Goal: Task Accomplishment & Management: Complete application form

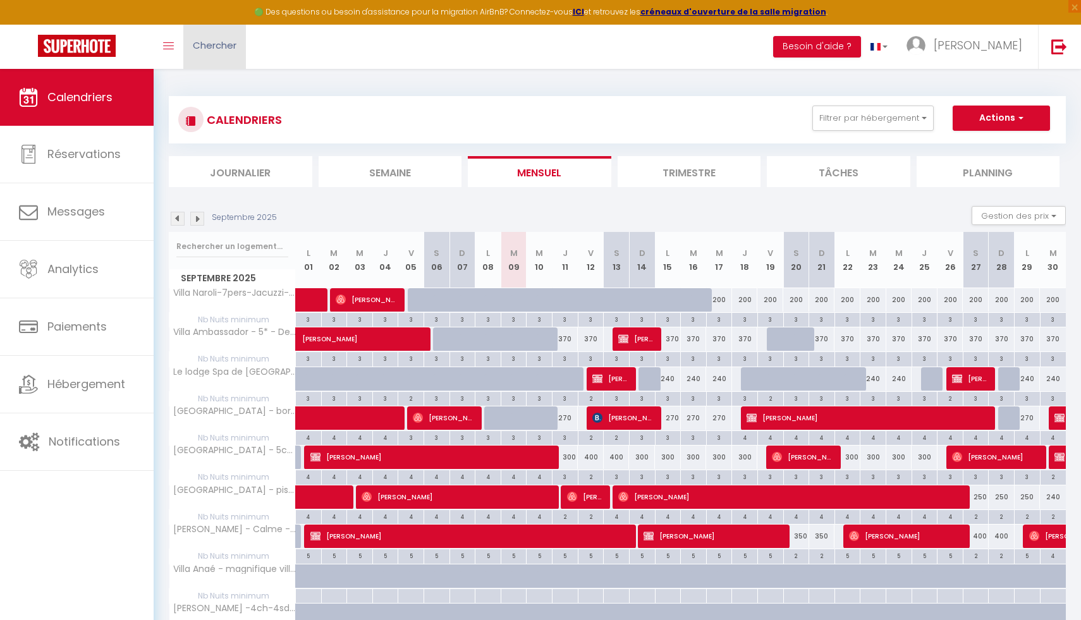
click at [193, 42] on span "Chercher" at bounding box center [215, 45] width 44 height 13
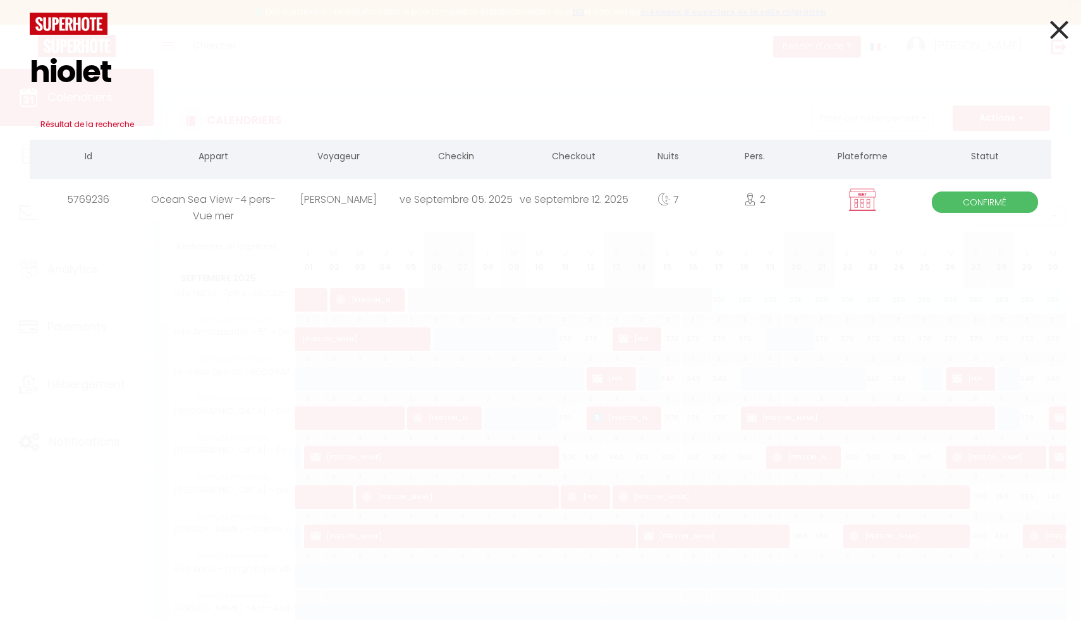
type input "hiolet"
click at [400, 203] on div "ve Septembre 05. 2025" at bounding box center [457, 199] width 118 height 41
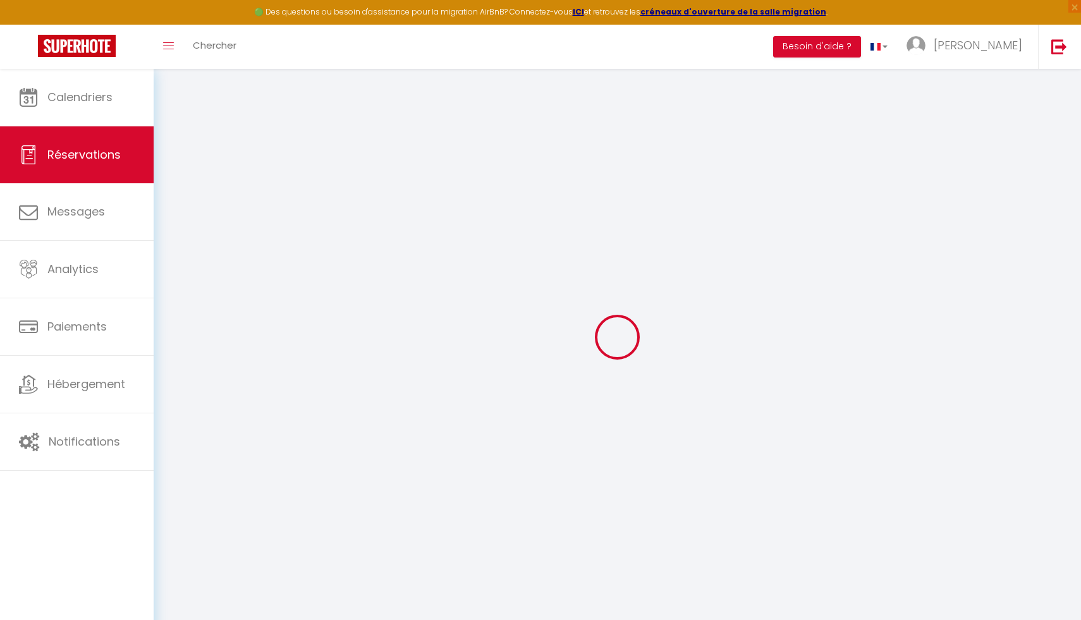
type input "[PERSON_NAME]"
type input "Hiolet"
type input "[EMAIL_ADDRESS][DOMAIN_NAME]"
type input "[PHONE_NUMBER]"
select select "FR"
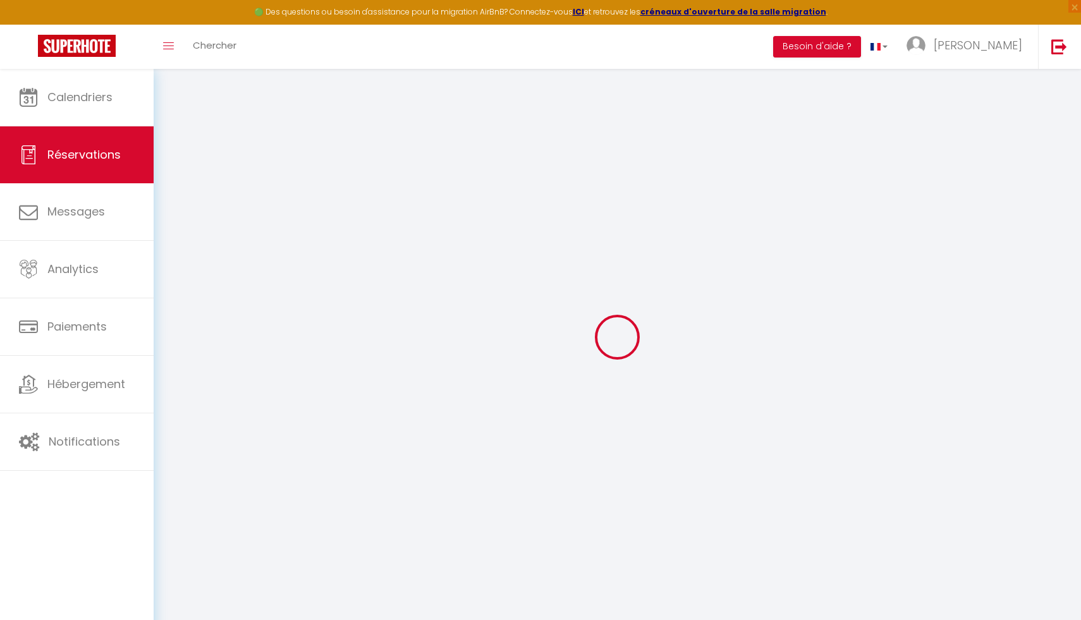
select select "65927"
select select "1"
type input "Ven 05 Septembre 2025"
select select
type input "Ven 12 Septembre 2025"
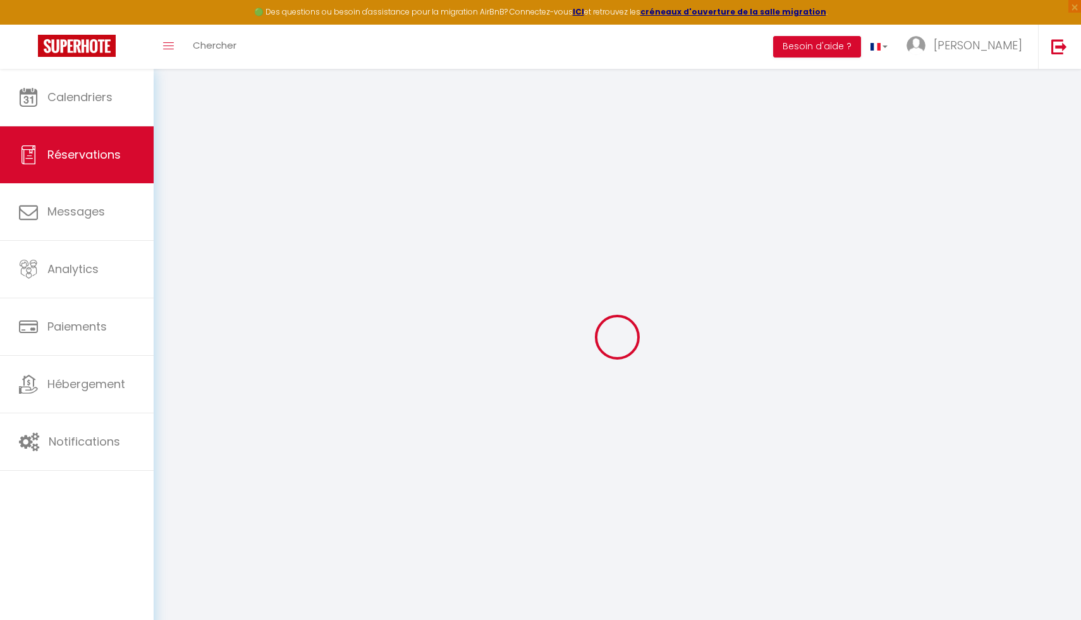
select select
type input "2"
select select "12"
select select
type input "462"
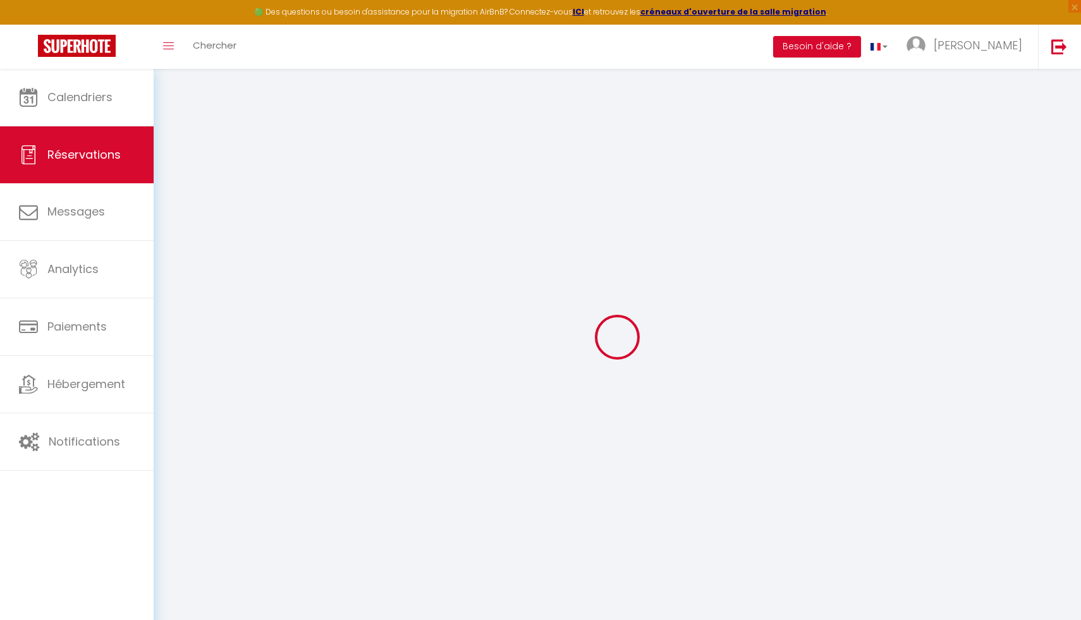
checkbox input "false"
type input "0"
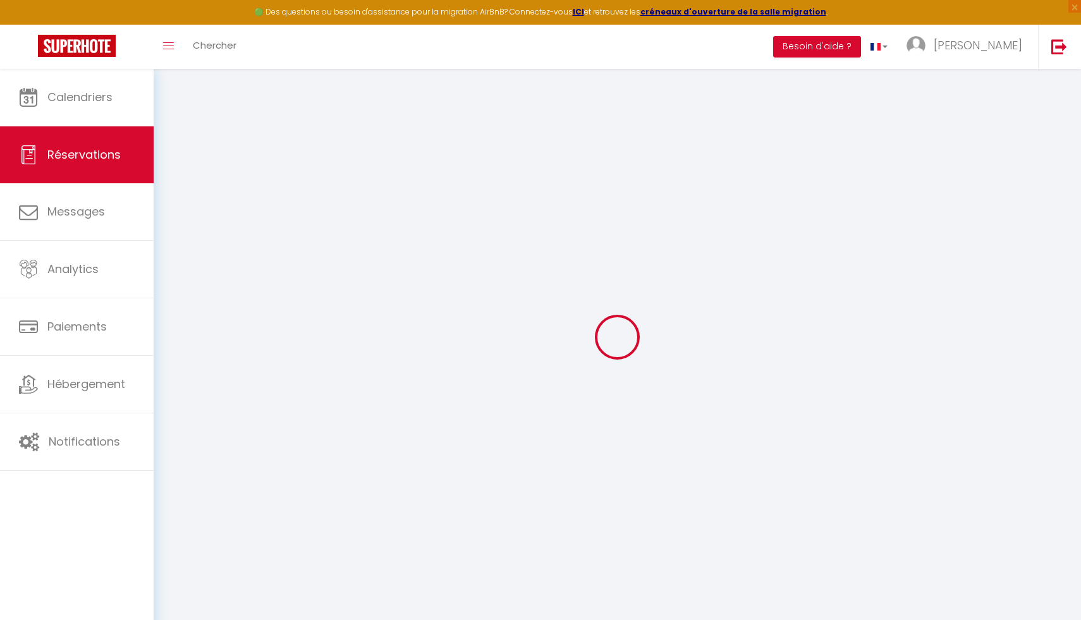
select select
select select "15"
checkbox input "false"
select select
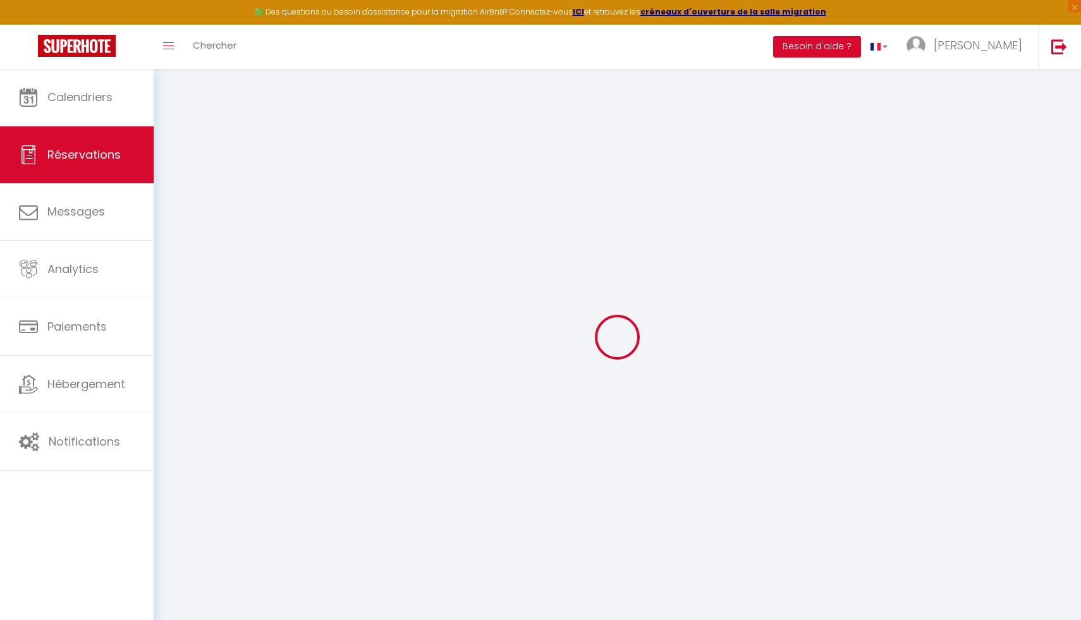
select select
checkbox input "false"
select select
checkbox input "false"
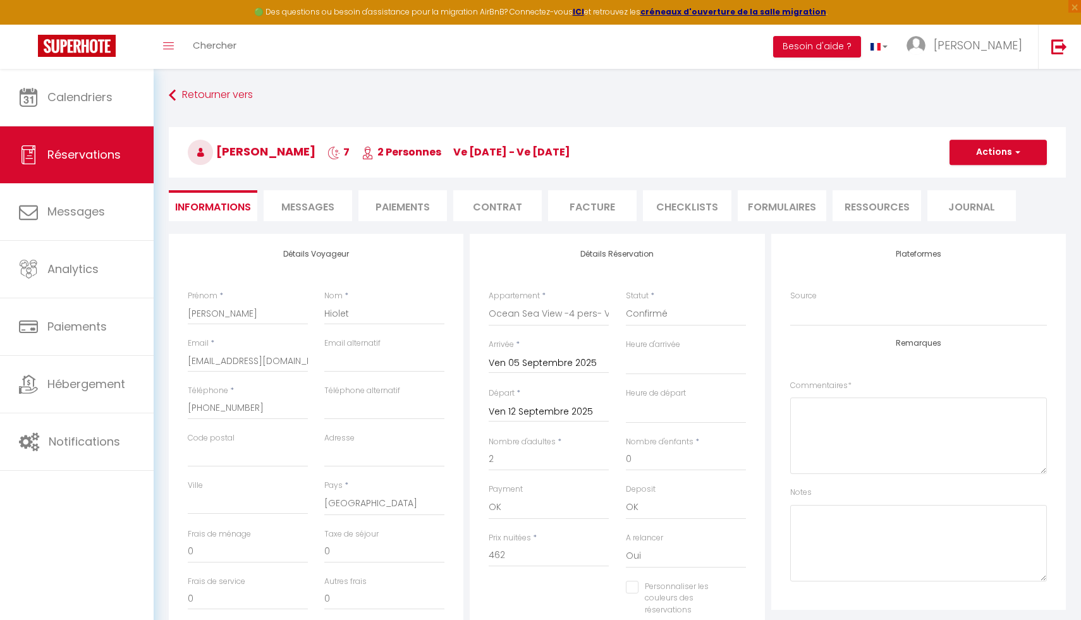
type input "15.4"
select select
checkbox input "false"
select select "10:00"
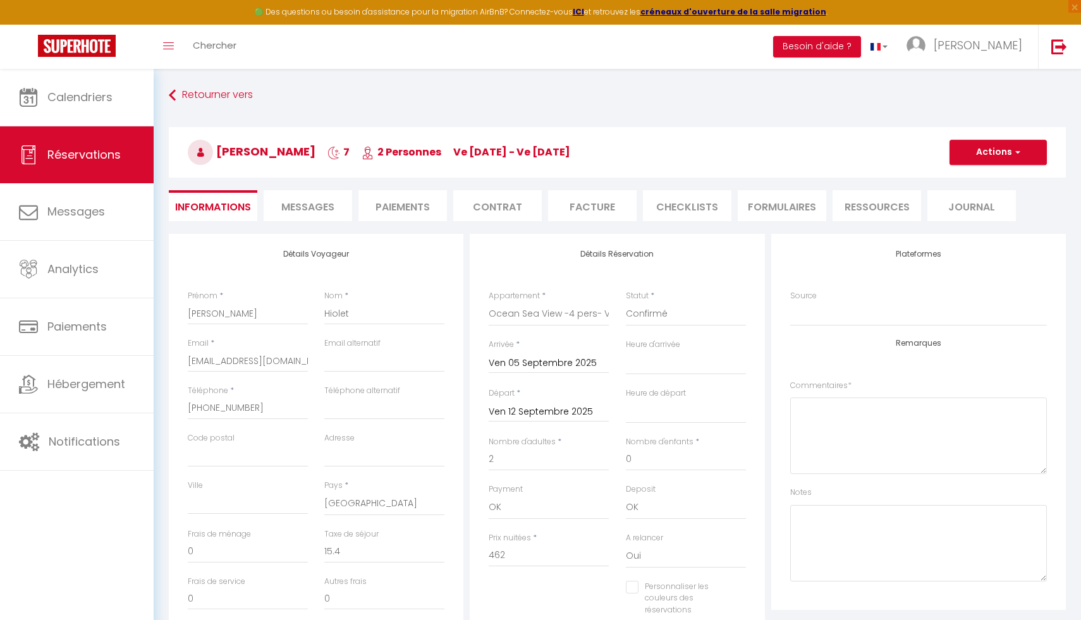
select select "10:00"
click at [326, 204] on span "Messages" at bounding box center [307, 207] width 53 height 15
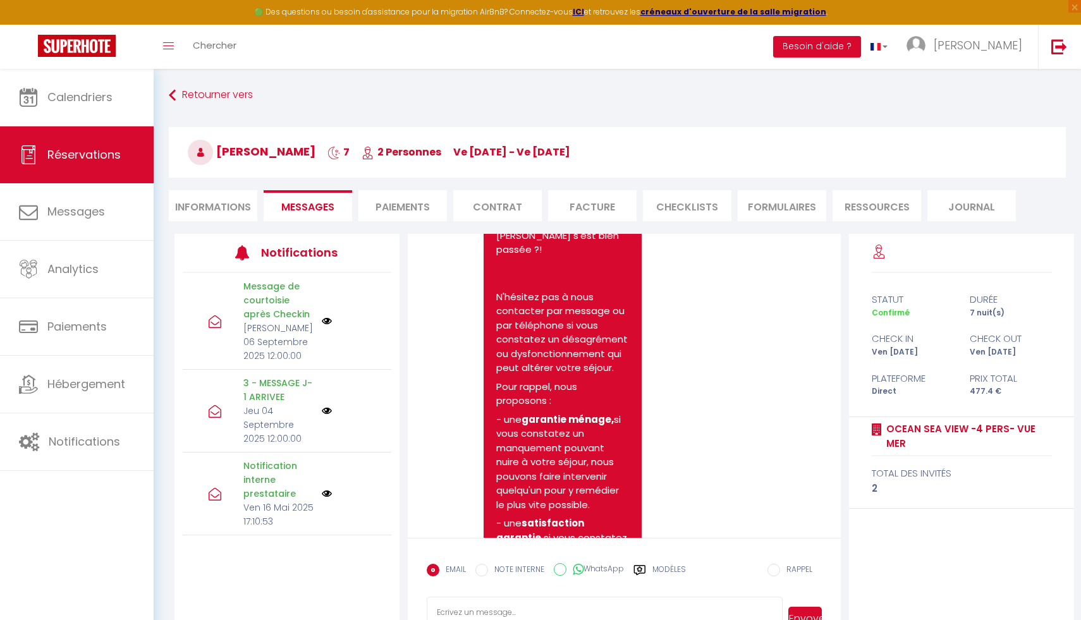
scroll to position [808, 0]
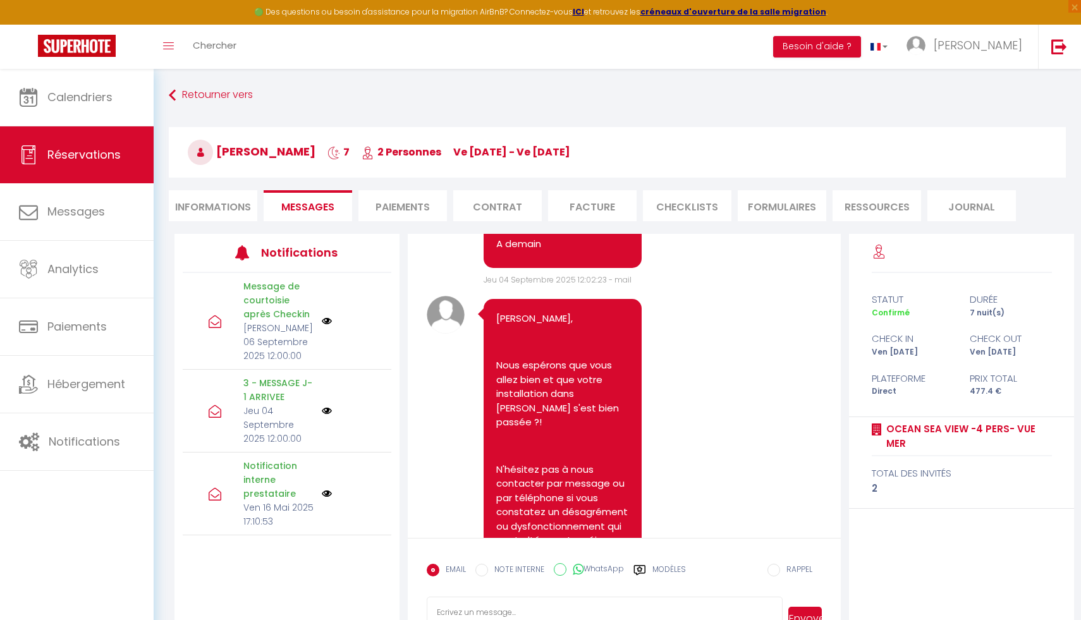
click at [327, 324] on img at bounding box center [327, 321] width 10 height 10
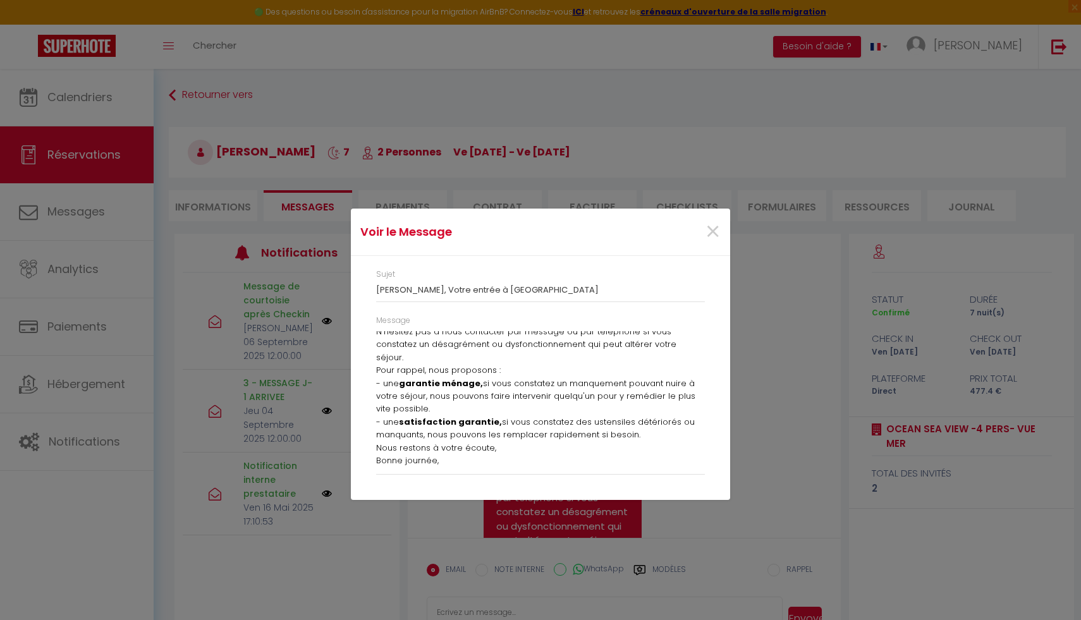
scroll to position [0, 0]
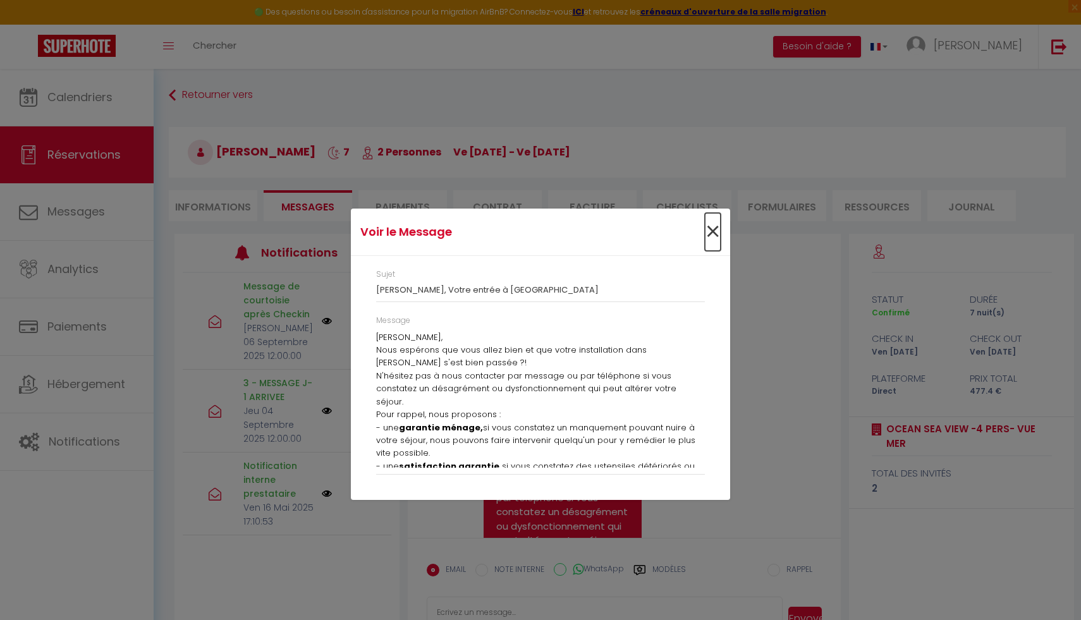
click at [712, 235] on span "×" at bounding box center [713, 232] width 16 height 38
